Goal: Task Accomplishment & Management: Use online tool/utility

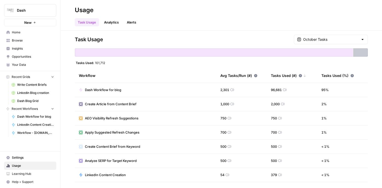
click at [286, 90] on icon at bounding box center [285, 90] width 4 height 4
click at [110, 24] on link "Analytics" at bounding box center [111, 22] width 21 height 8
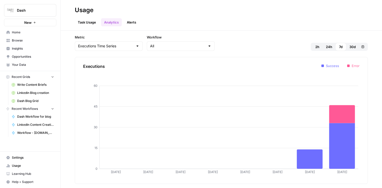
click at [130, 23] on link "Alerts" at bounding box center [131, 22] width 15 height 8
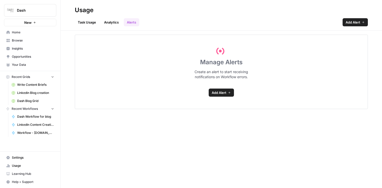
click at [228, 92] on icon at bounding box center [229, 92] width 3 height 3
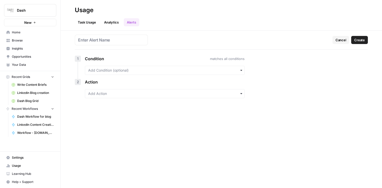
click at [231, 74] on div "button" at bounding box center [165, 70] width 160 height 9
click at [211, 95] on div "Workflow is" at bounding box center [164, 94] width 159 height 10
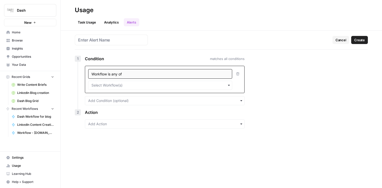
click at [229, 85] on icon "button" at bounding box center [229, 85] width 4 height 4
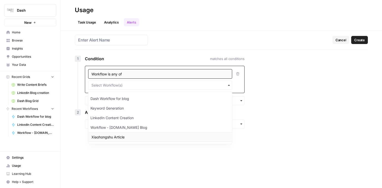
click at [177, 138] on div "Xiaohongshu Article" at bounding box center [160, 137] width 144 height 10
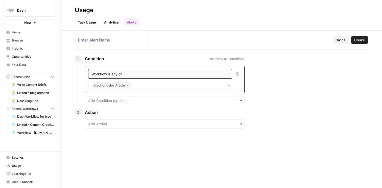
click at [273, 106] on div "Cancel Create 1 Condition matches all conditions Workflow is any of Xiaohongshu…" at bounding box center [222, 109] width 322 height 157
click at [239, 101] on icon "button" at bounding box center [241, 101] width 4 height 4
click at [276, 108] on div "Cancel Create 1 Condition matches all conditions Workflow is any of Xiaohongshu…" at bounding box center [222, 109] width 322 height 157
click at [235, 124] on input "text" at bounding box center [164, 123] width 153 height 5
click at [206, 136] on div "Send Slack message" at bounding box center [164, 137] width 159 height 10
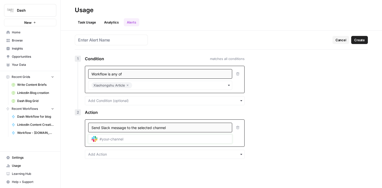
click at [219, 137] on input "text" at bounding box center [164, 139] width 129 height 5
click at [300, 72] on div "Cancel Create 1 Condition matches all conditions Workflow is any of Xiaohongshu…" at bounding box center [222, 109] width 322 height 157
click at [344, 38] on span "Cancel" at bounding box center [341, 39] width 11 height 5
